Goal: Task Accomplishment & Management: Manage account settings

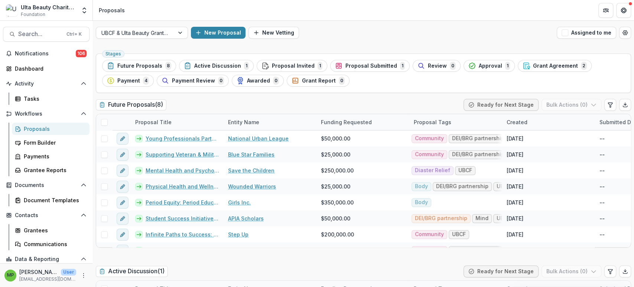
click at [48, 129] on div "Proposals" at bounding box center [54, 129] width 60 height 8
click at [48, 96] on div "Tasks" at bounding box center [54, 99] width 60 height 8
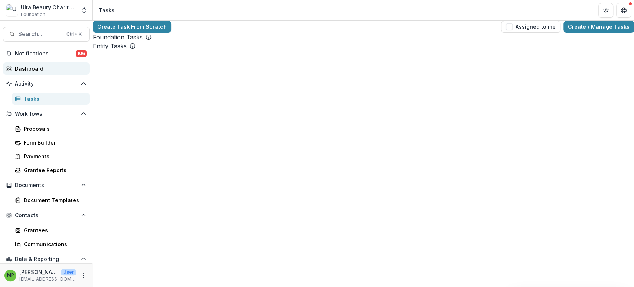
click at [49, 69] on div "Dashboard" at bounding box center [49, 69] width 69 height 8
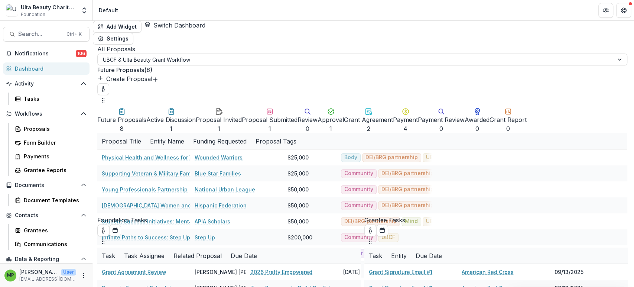
click at [59, 67] on div "Dashboard" at bounding box center [49, 69] width 69 height 8
click at [71, 11] on div "Ulta Beauty Charitable Foundation" at bounding box center [48, 7] width 55 height 8
click at [82, 7] on icon "Open entity switcher" at bounding box center [84, 10] width 7 height 7
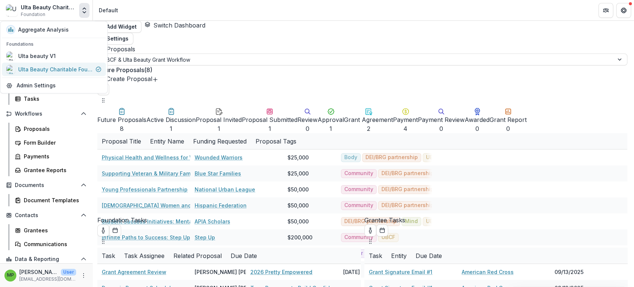
click at [74, 70] on div "Ulta Beauty Charitable Foundation" at bounding box center [55, 69] width 74 height 8
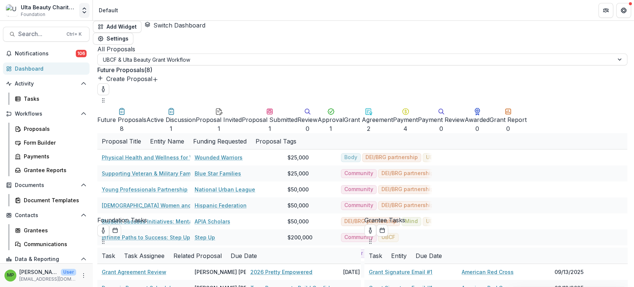
click at [81, 10] on icon "Open entity switcher" at bounding box center [84, 10] width 7 height 7
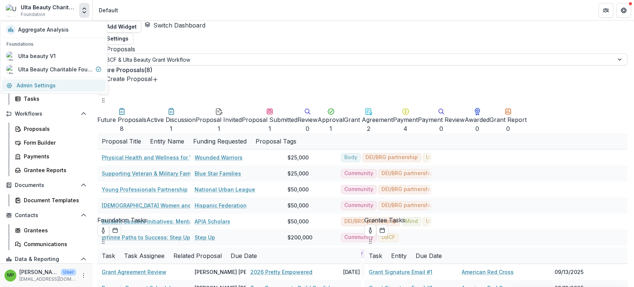
click at [62, 85] on link "Admin Settings" at bounding box center [54, 85] width 104 height 12
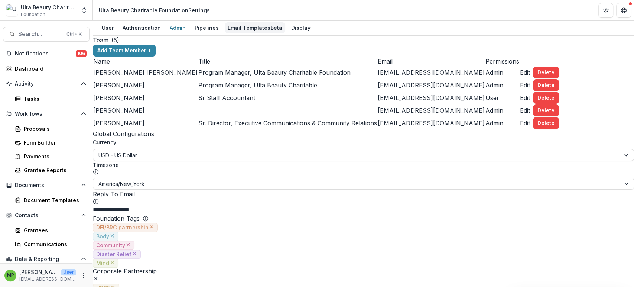
click at [244, 25] on div "Email Templates Beta" at bounding box center [255, 27] width 61 height 11
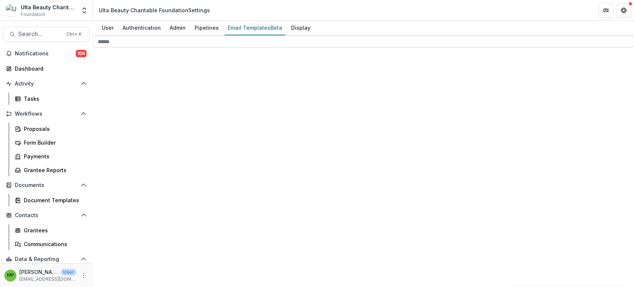
click at [107, 197] on icon at bounding box center [157, 261] width 129 height 129
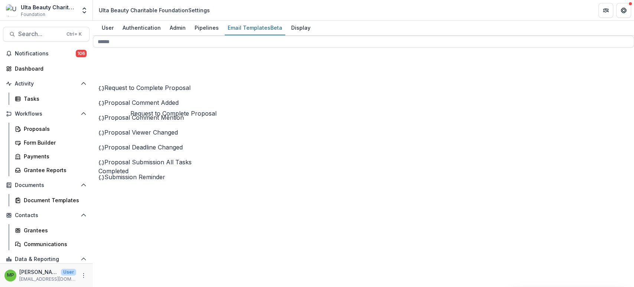
click at [172, 91] on span "Request to Complete Proposal" at bounding box center [147, 87] width 86 height 7
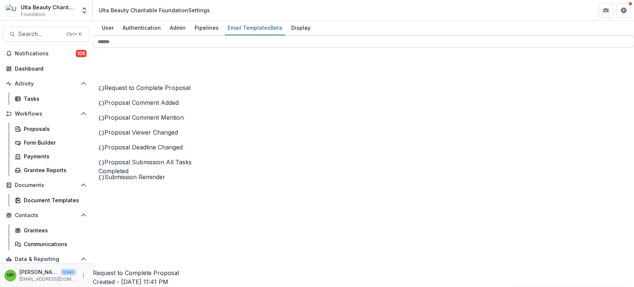
scroll to position [82, 0]
copy div "**********"
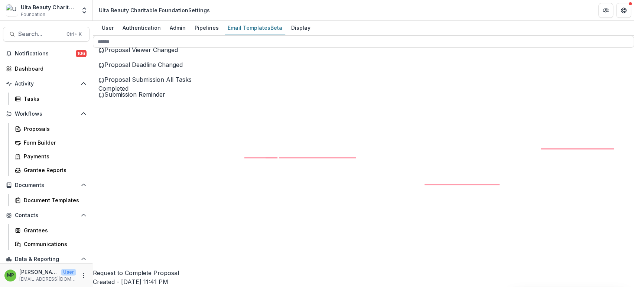
click at [177, 202] on span "Stage Change Message" at bounding box center [148, 198] width 66 height 7
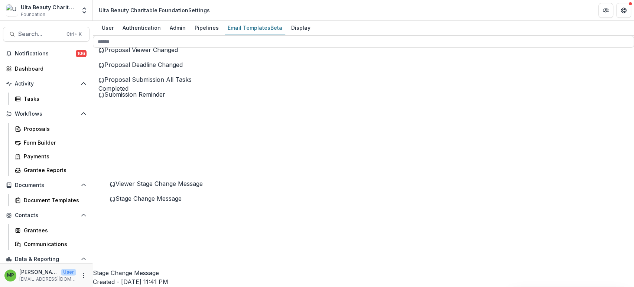
scroll to position [124, 0]
click at [545, 268] on div "Stage Change Message Created - [DATE] 11:41 PM Last Updated - [DATE] 12:20 PM P…" at bounding box center [363, 287] width 541 height 39
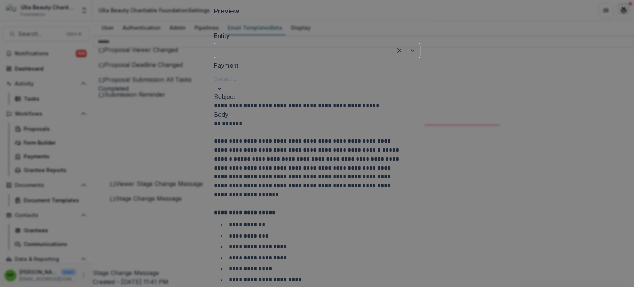
click at [621, 11] on icon "Close" at bounding box center [623, 9] width 4 height 4
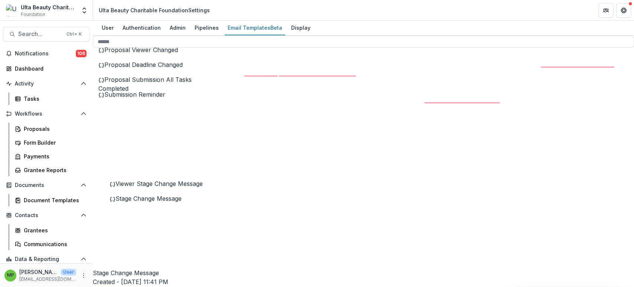
click at [574, 268] on div "Stage Change Message Created - [DATE] 11:41 PM Last Updated - [DATE] 12:20 PM P…" at bounding box center [363, 287] width 541 height 39
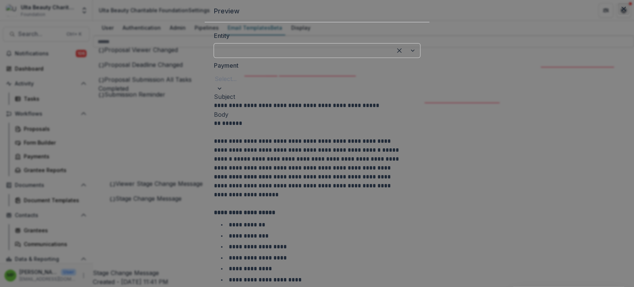
click at [621, 11] on icon "Close" at bounding box center [623, 9] width 4 height 4
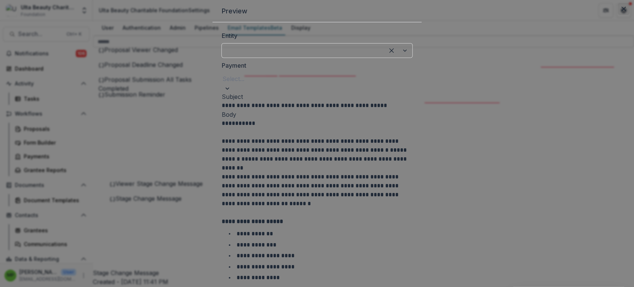
click at [617, 15] on button "Close" at bounding box center [623, 9] width 12 height 12
